Goal: Task Accomplishment & Management: Manage account settings

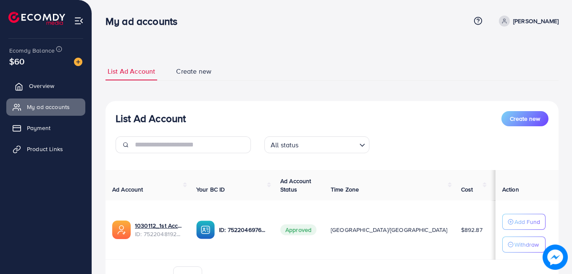
click at [62, 87] on link "Overview" at bounding box center [45, 85] width 79 height 17
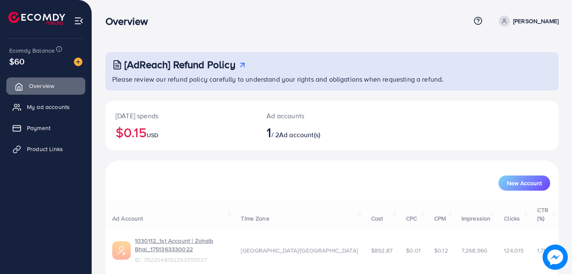
click at [62, 87] on link "Overview" at bounding box center [45, 85] width 79 height 17
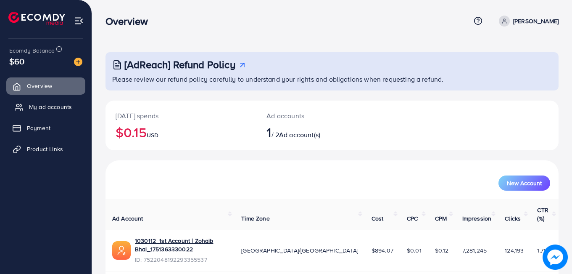
click at [60, 105] on span "My ad accounts" at bounding box center [50, 107] width 43 height 8
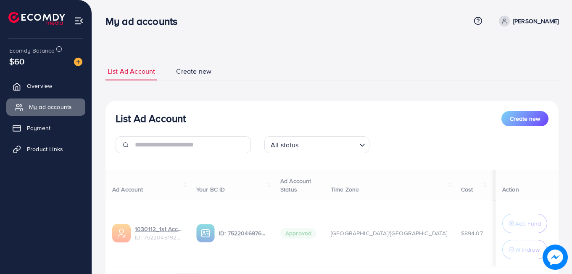
click at [60, 105] on span "My ad accounts" at bounding box center [50, 107] width 43 height 8
